Goal: Information Seeking & Learning: Learn about a topic

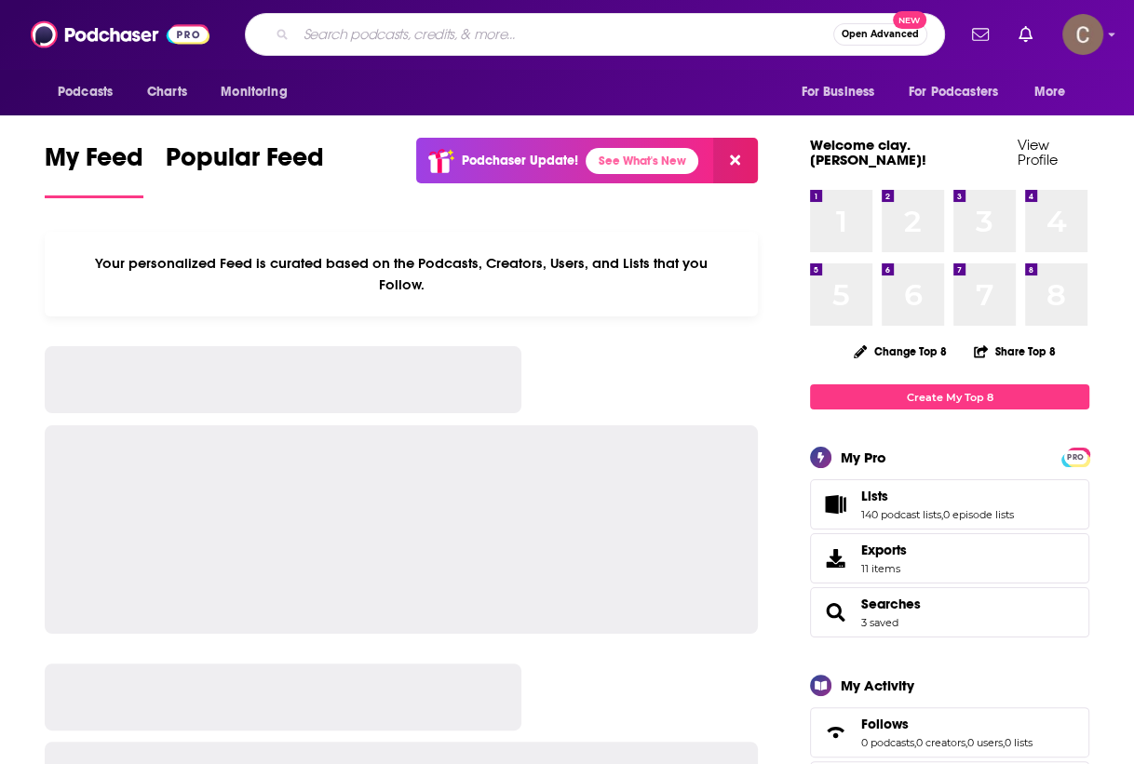
click at [537, 36] on input "Search podcasts, credits, & more..." at bounding box center [564, 35] width 537 height 30
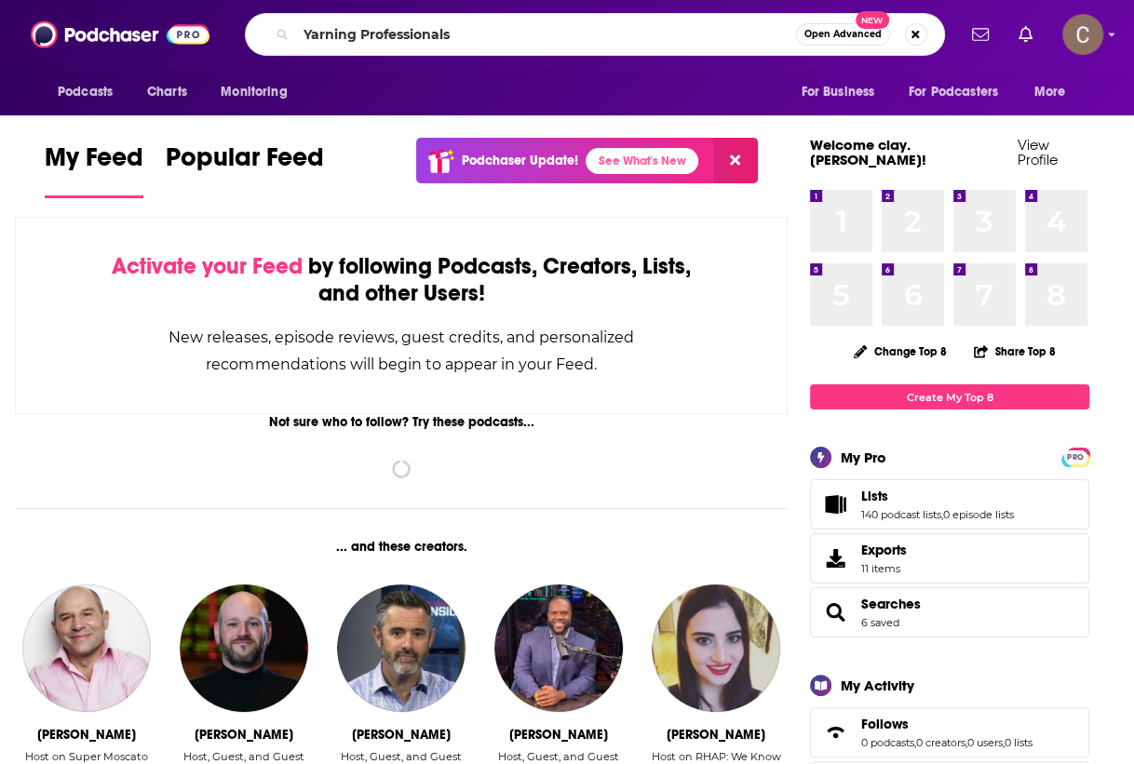
type input "Yarning Professionals"
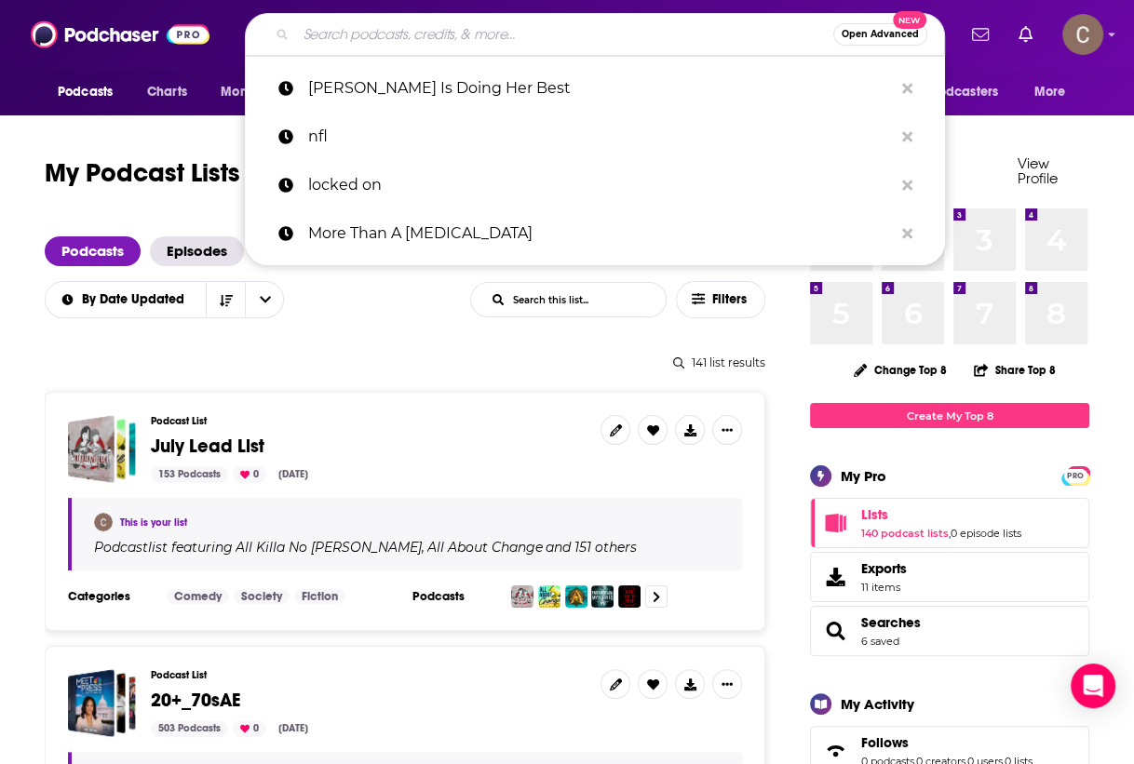
click at [402, 31] on input "Search podcasts, credits, & more..." at bounding box center [564, 35] width 537 height 30
paste input "fedbyfarmers"
type input "fedbyfarmers"
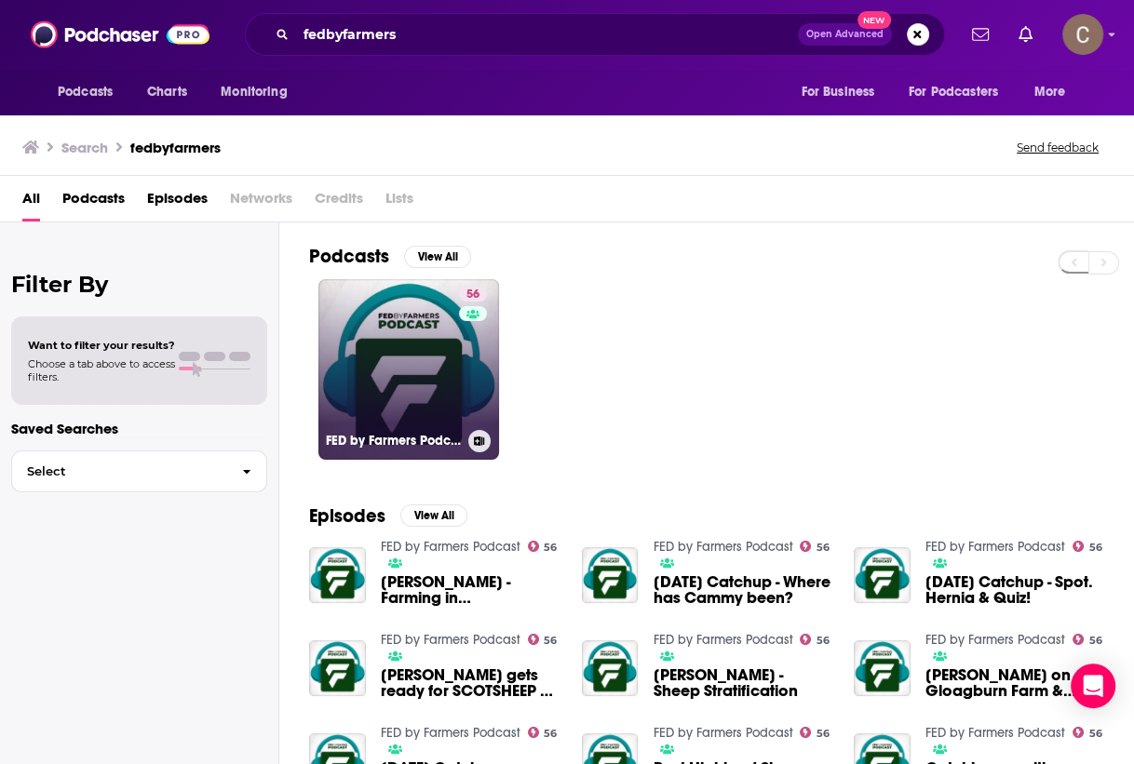
click at [450, 382] on link "56 FED by Farmers Podcast" at bounding box center [408, 369] width 181 height 181
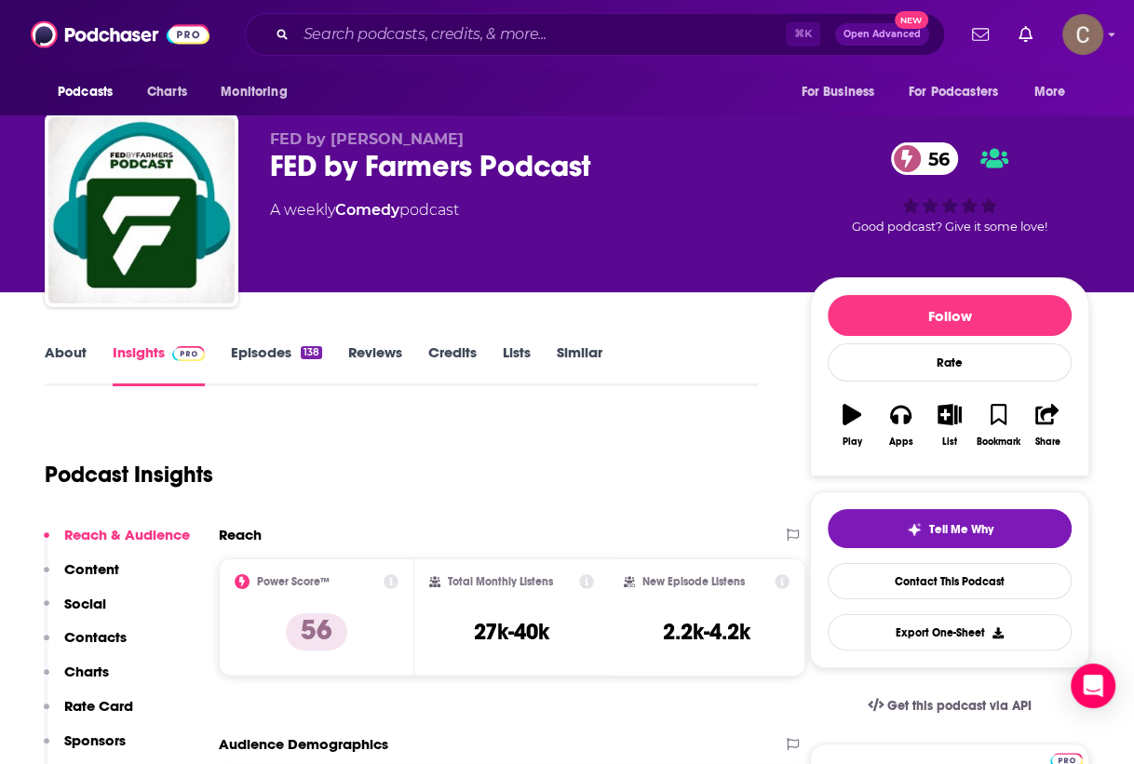
scroll to position [14, 0]
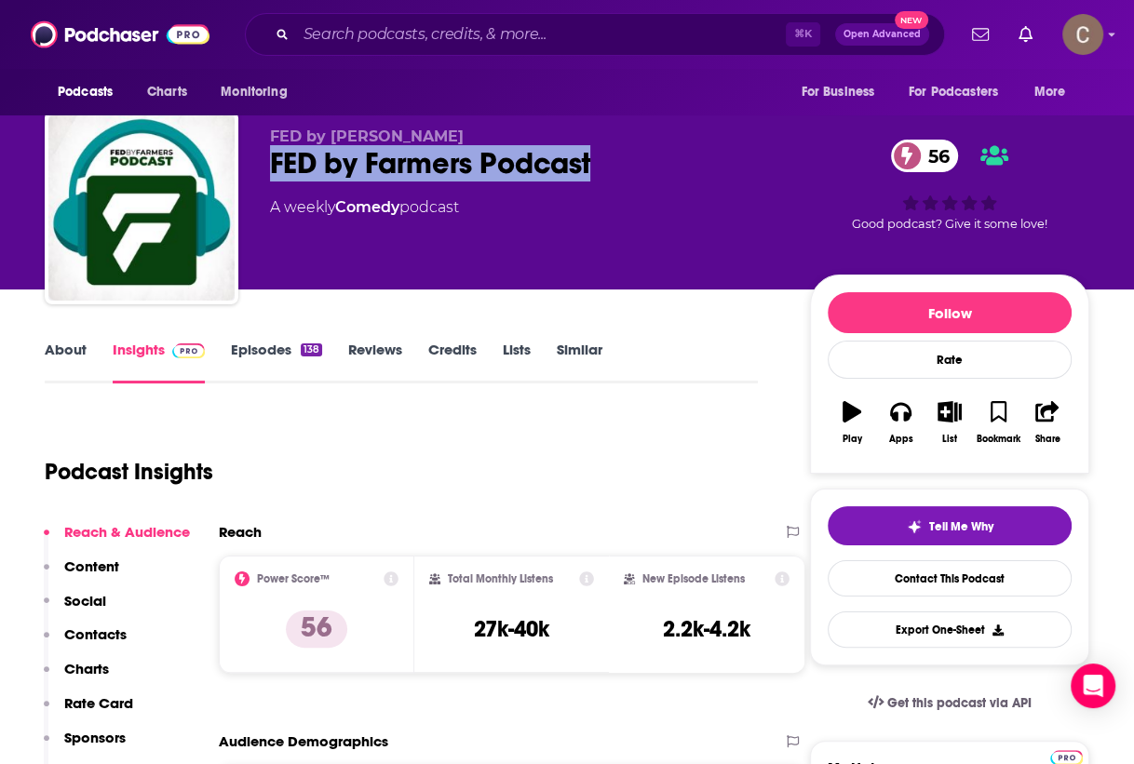
drag, startPoint x: 579, startPoint y: 162, endPoint x: 276, endPoint y: 148, distance: 303.8
click at [276, 154] on div "FED by Farmers Podcast 56" at bounding box center [525, 163] width 510 height 36
